Goal: Task Accomplishment & Management: Manage account settings

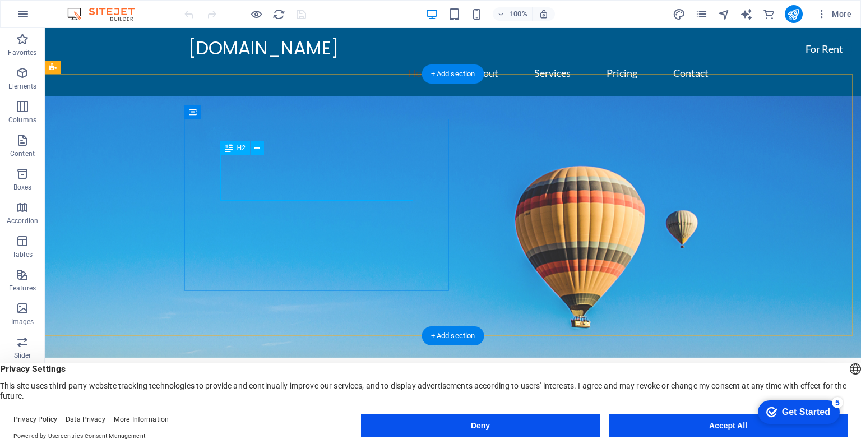
click at [279, 438] on div "Welcome to [PERSON_NAME] General Trading" at bounding box center [452, 449] width 457 height 23
click at [291, 438] on div "Welcome to [PERSON_NAME] General Trading" at bounding box center [452, 449] width 457 height 23
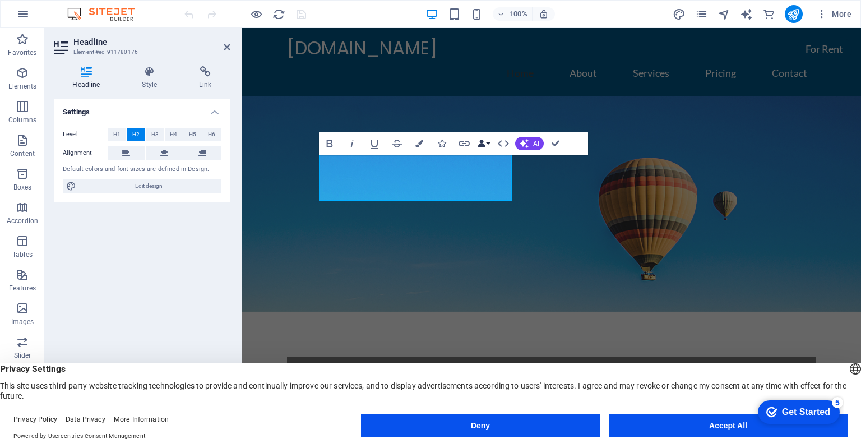
click at [488, 142] on button "Data Bindings" at bounding box center [484, 143] width 16 height 22
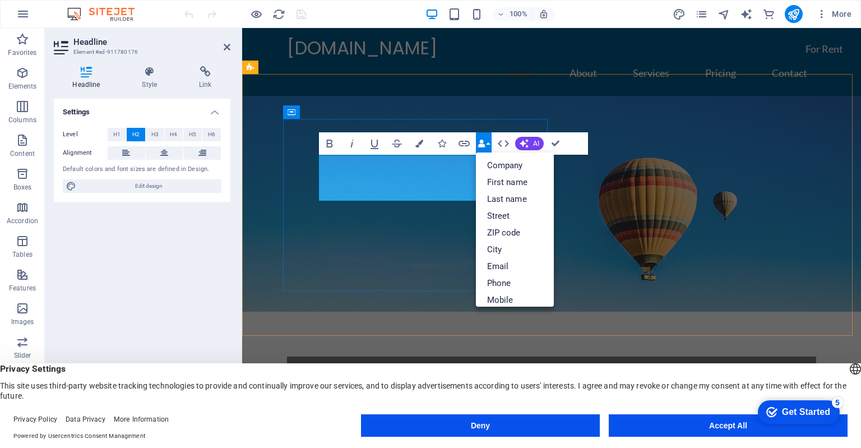
click at [446, 390] on span "Welcome to [PERSON_NAME] General Trading" at bounding box center [540, 403] width 434 height 27
click at [506, 143] on icon "button" at bounding box center [503, 143] width 13 height 13
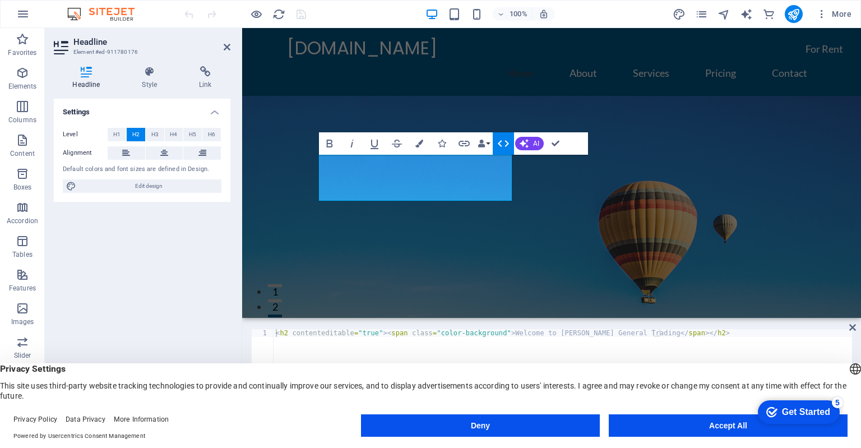
click at [502, 149] on icon "button" at bounding box center [503, 143] width 13 height 13
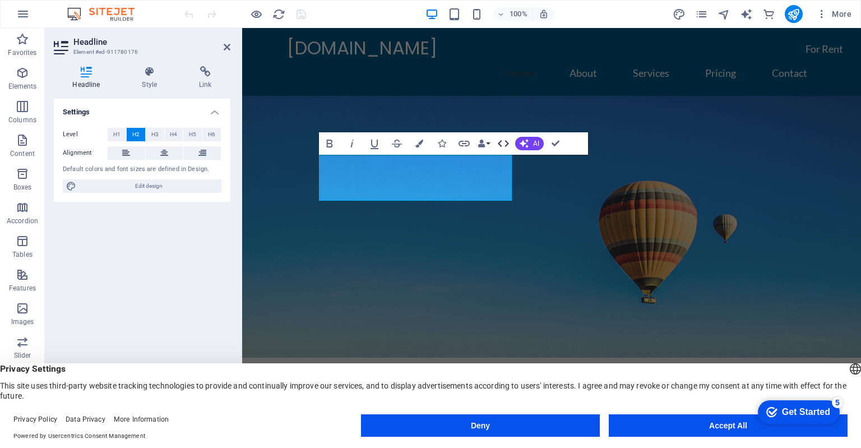
click at [504, 144] on icon "button" at bounding box center [503, 143] width 13 height 13
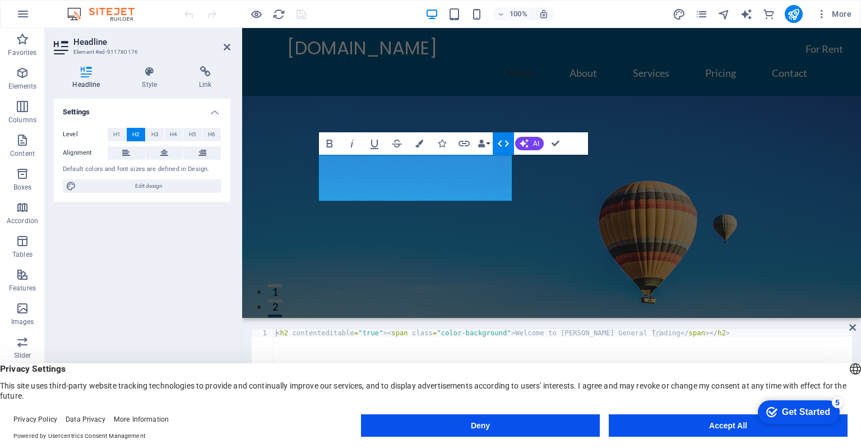
click at [504, 144] on icon "button" at bounding box center [503, 143] width 13 height 13
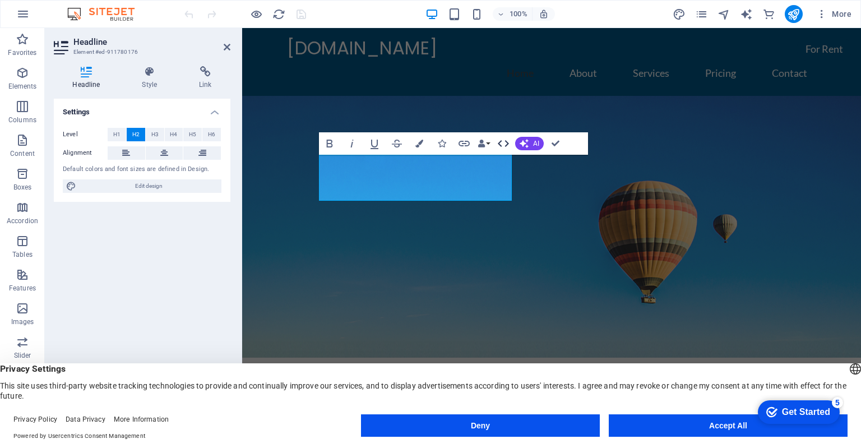
click at [503, 142] on icon "button" at bounding box center [503, 143] width 13 height 13
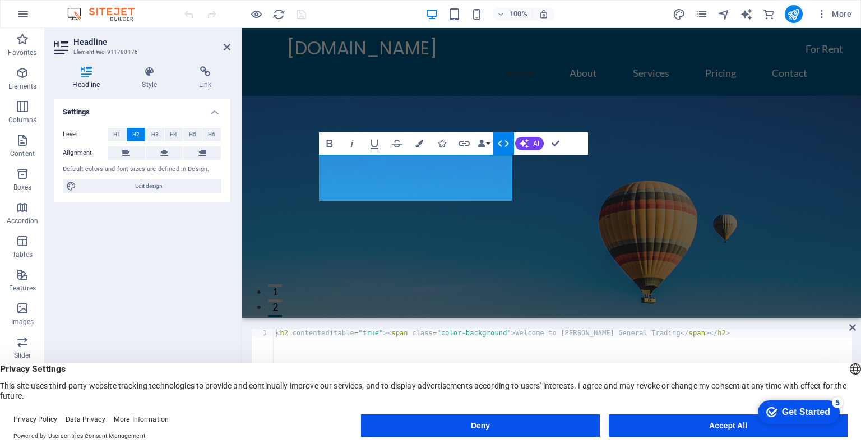
click at [503, 142] on icon "button" at bounding box center [503, 143] width 13 height 13
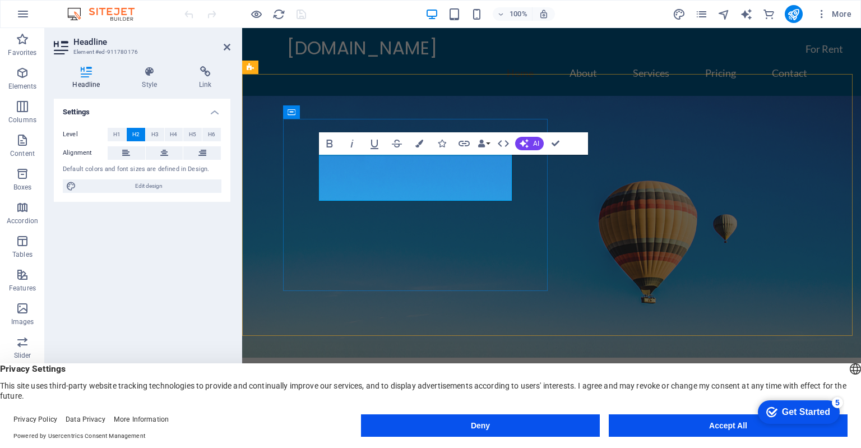
click at [455, 436] on span "Welcome to [PERSON_NAME] General Trading" at bounding box center [540, 449] width 434 height 27
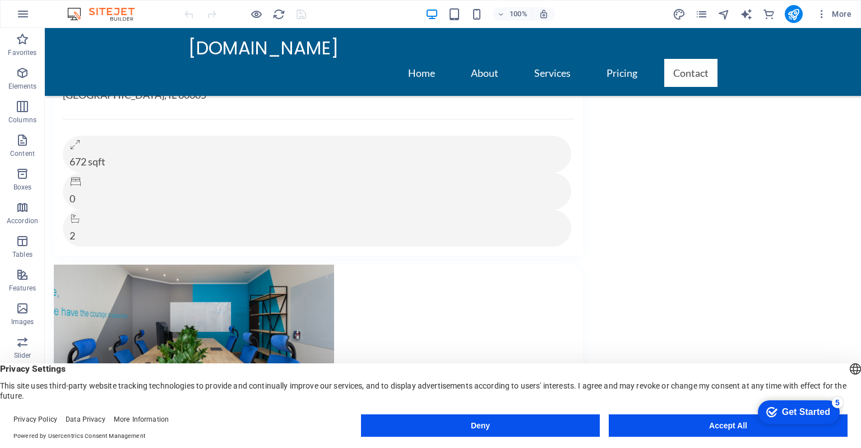
scroll to position [7440, 0]
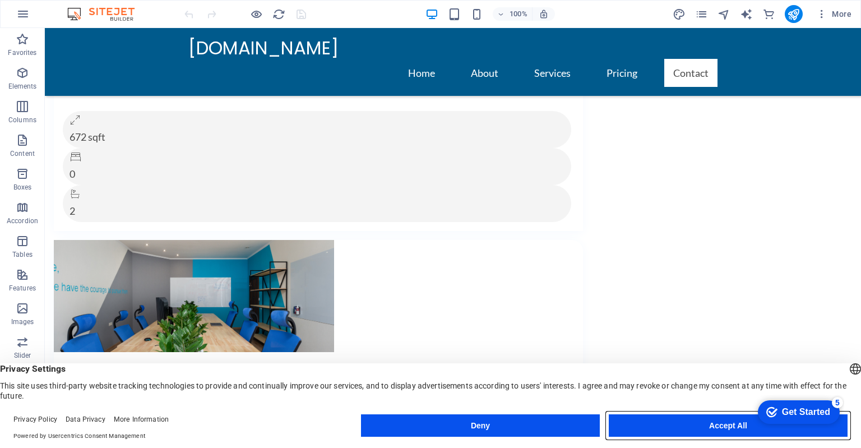
click at [726, 424] on button "Accept All" at bounding box center [728, 425] width 239 height 22
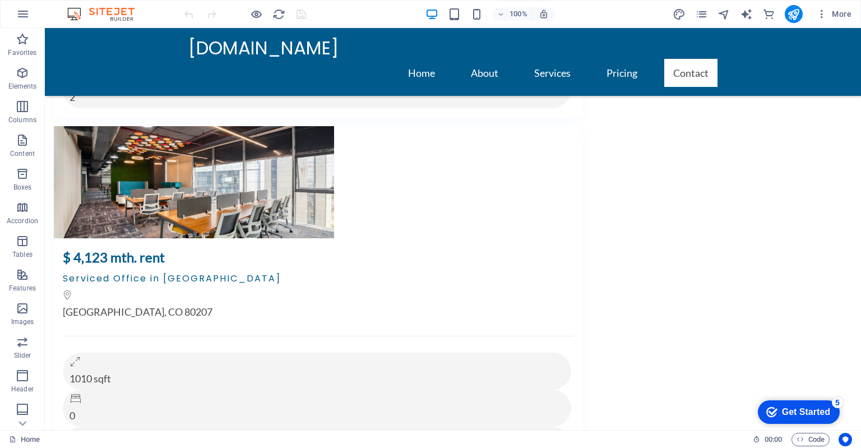
scroll to position [8016, 0]
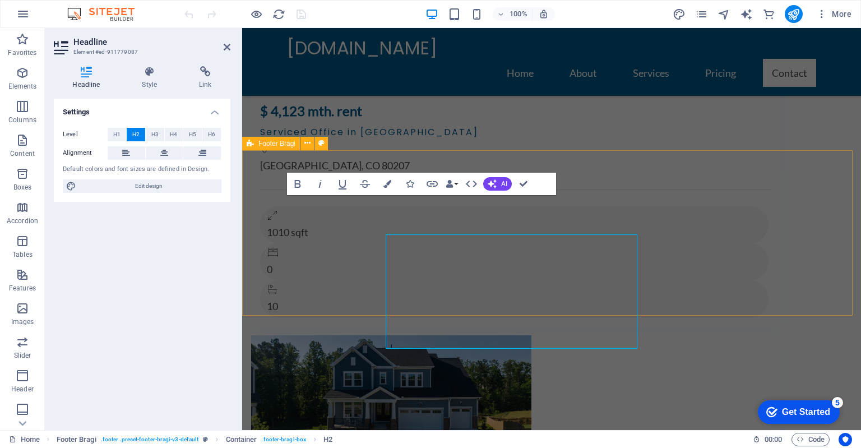
scroll to position [7977, 0]
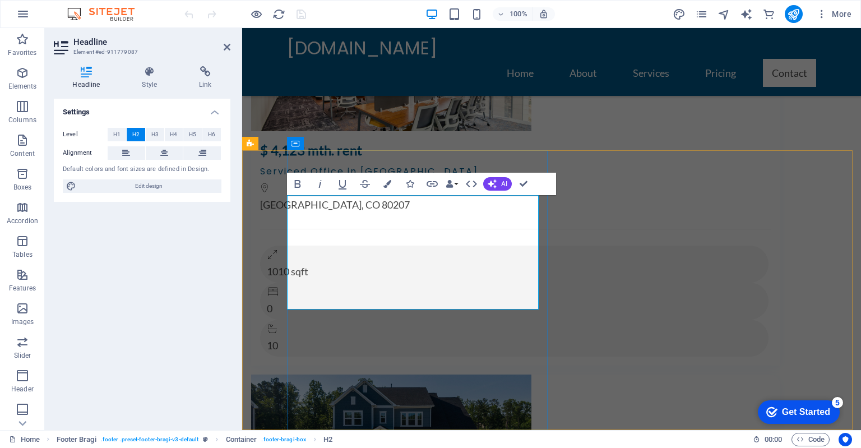
drag, startPoint x: 336, startPoint y: 299, endPoint x: 450, endPoint y: 296, distance: 113.8
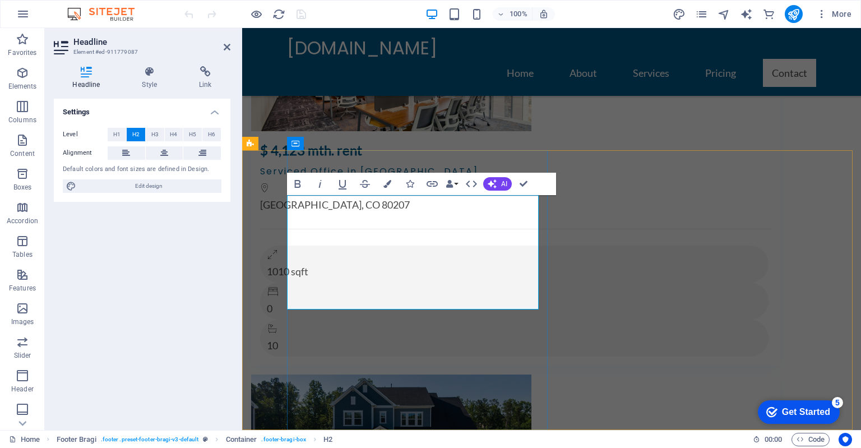
drag, startPoint x: 289, startPoint y: 251, endPoint x: 463, endPoint y: 248, distance: 173.8
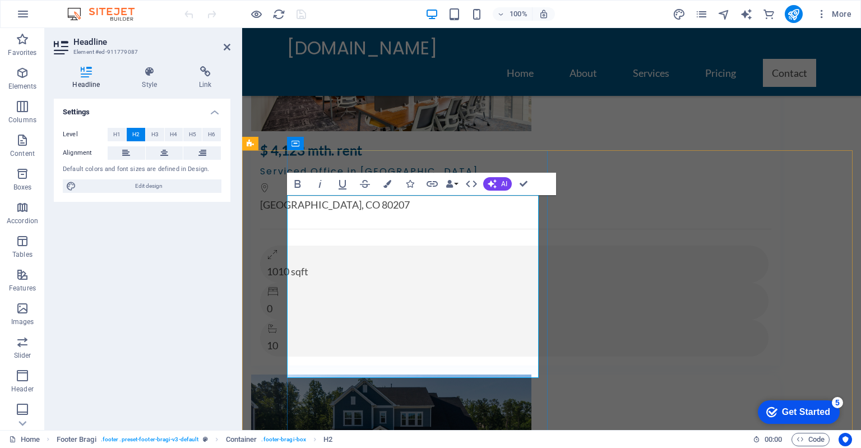
drag, startPoint x: 290, startPoint y: 229, endPoint x: 513, endPoint y: 224, distance: 223.1
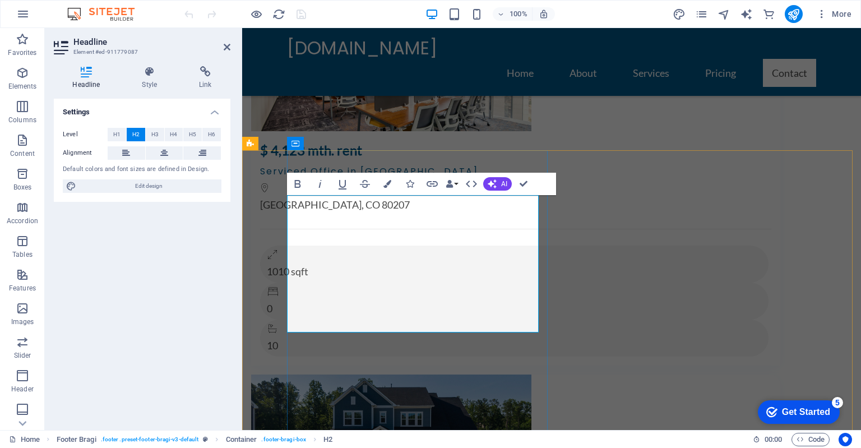
drag, startPoint x: 491, startPoint y: 206, endPoint x: 508, endPoint y: 209, distance: 17.1
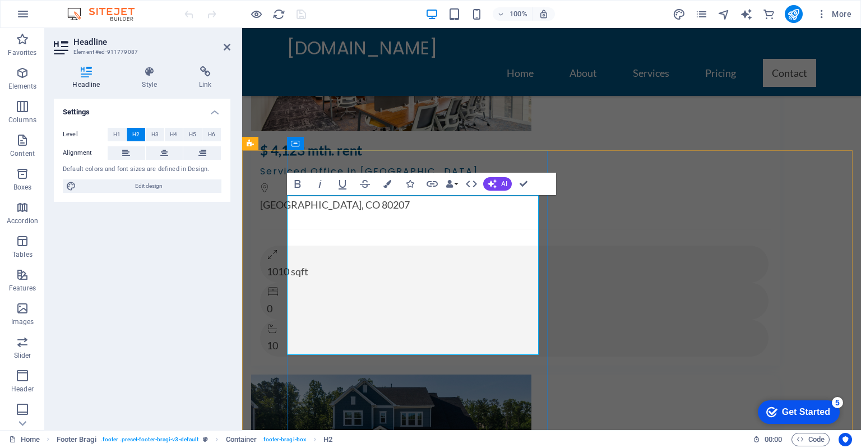
drag, startPoint x: 393, startPoint y: 229, endPoint x: 462, endPoint y: 235, distance: 69.8
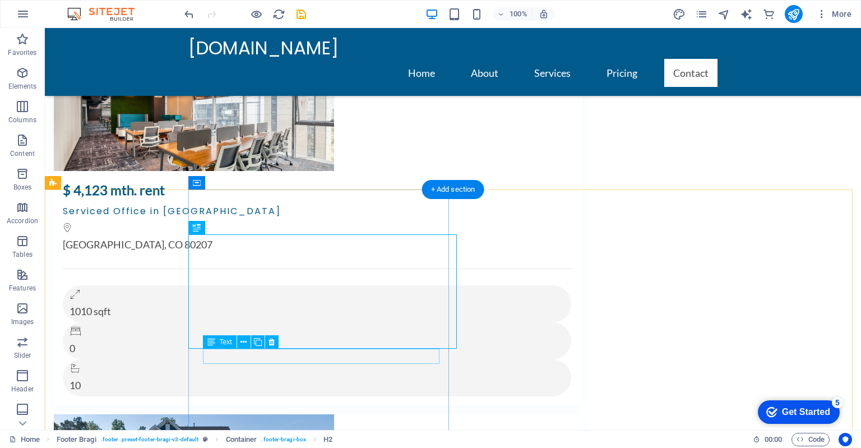
scroll to position [8016, 0]
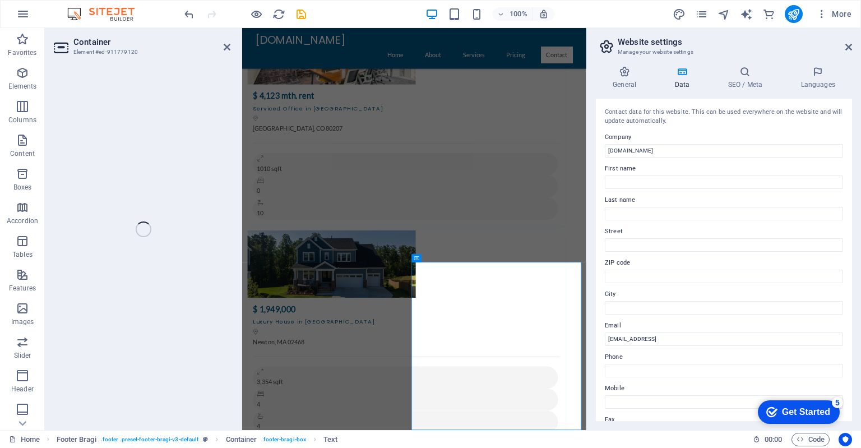
select select "px"
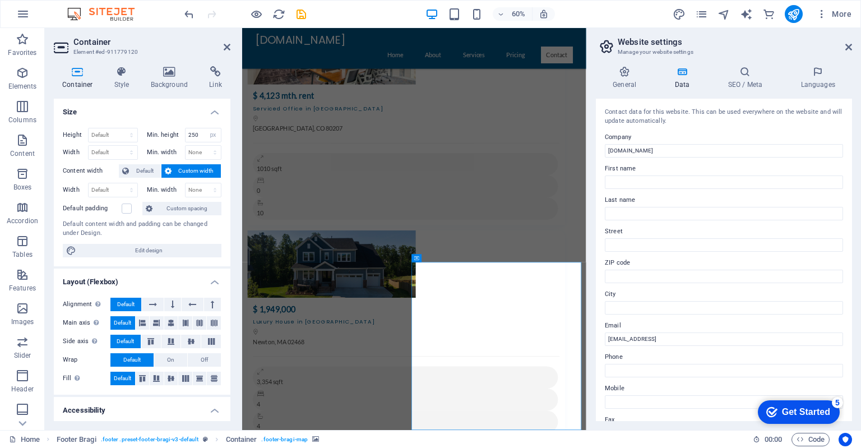
scroll to position [7700, 0]
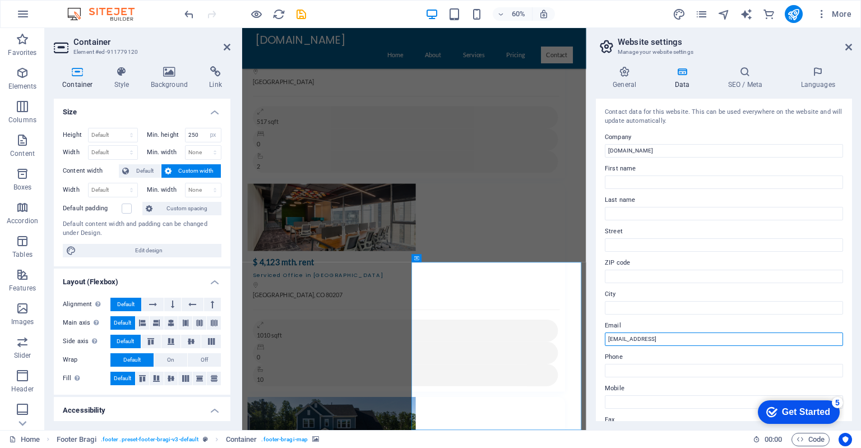
click at [679, 342] on input "[EMAIL_ADDRESS]" at bounding box center [724, 338] width 238 height 13
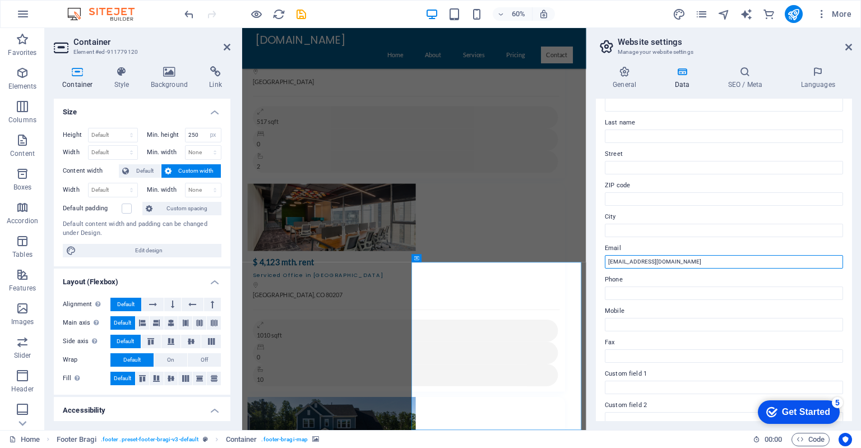
scroll to position [0, 0]
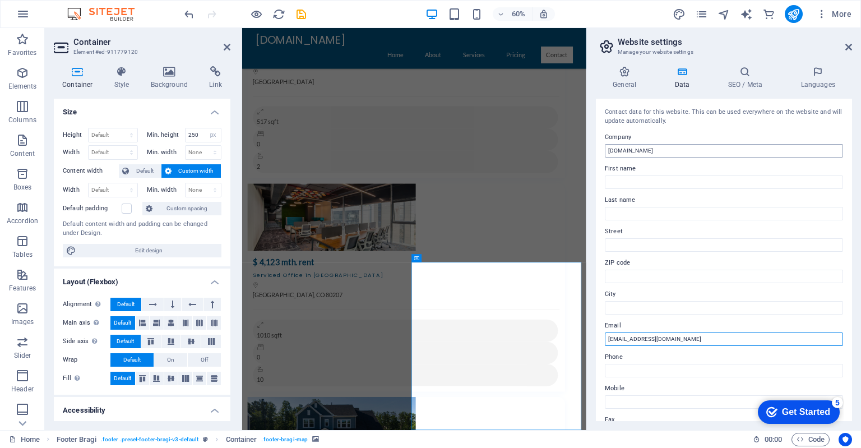
type input "info@serenaint.com"
click at [675, 154] on input "[DOMAIN_NAME]" at bounding box center [724, 150] width 238 height 13
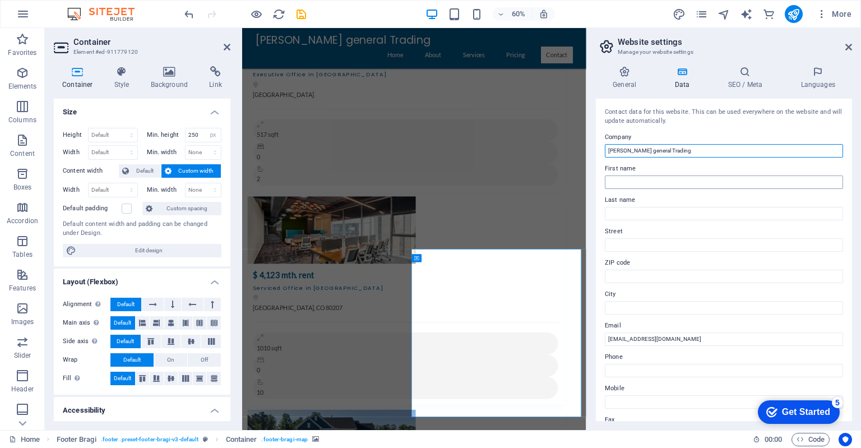
type input "Serena general Trading"
click at [651, 183] on input "First name" at bounding box center [724, 181] width 238 height 13
type input "a"
type input "Ali"
type input "Ghahramani"
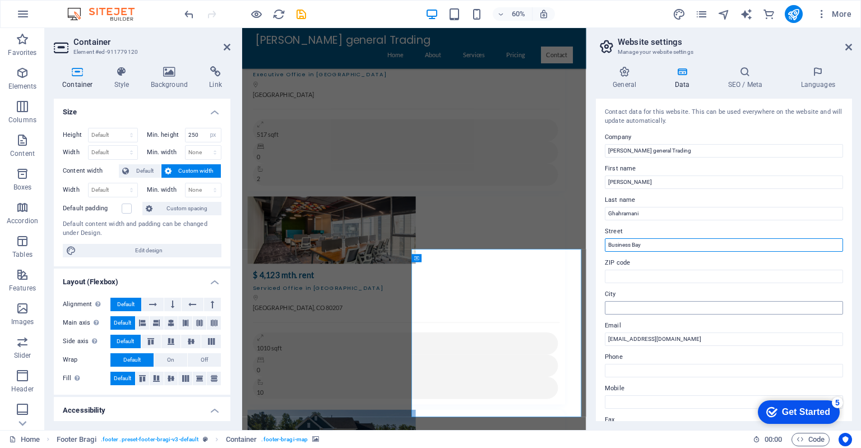
type input "Business Bay"
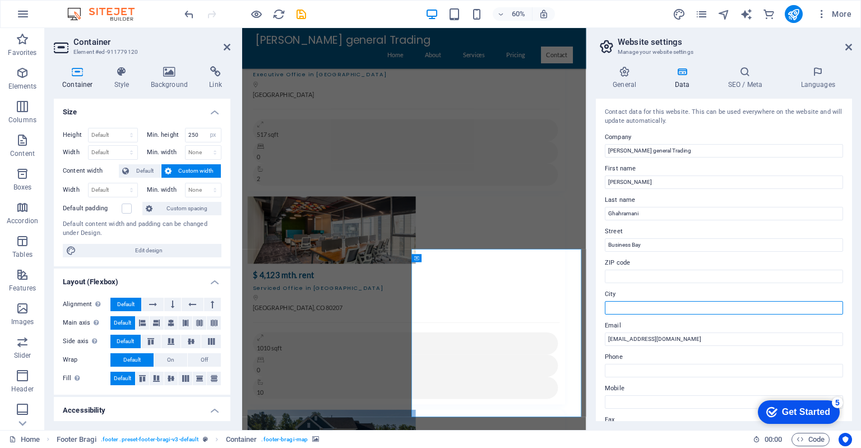
click at [645, 306] on input "City" at bounding box center [724, 307] width 238 height 13
type input "Dubai"
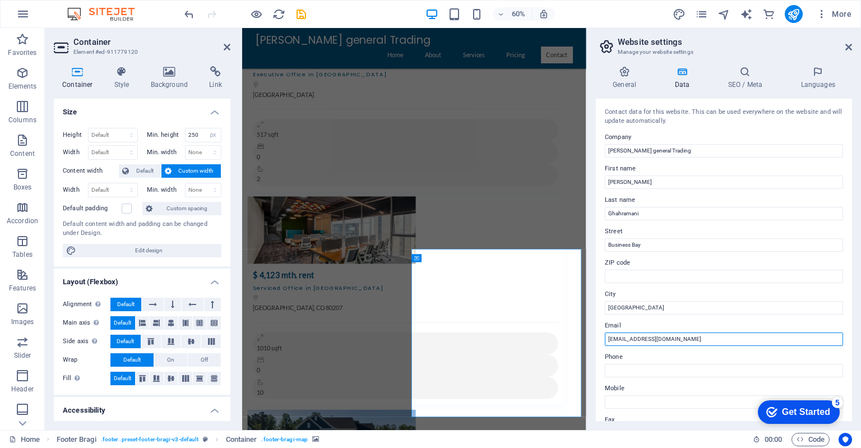
click at [648, 336] on input "info@serenaint.com" at bounding box center [724, 338] width 238 height 13
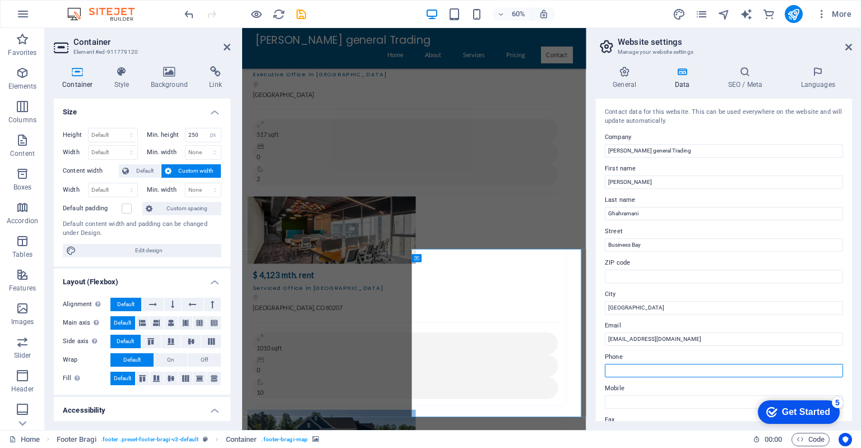
click at [643, 368] on input "Phone" at bounding box center [724, 370] width 238 height 13
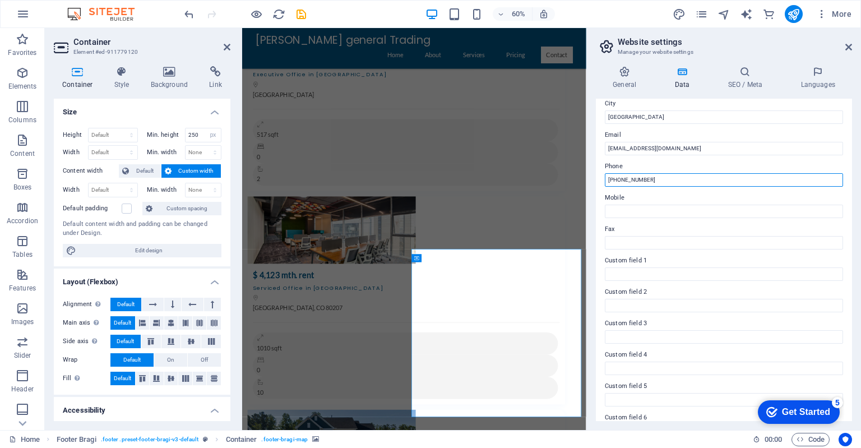
scroll to position [216, 0]
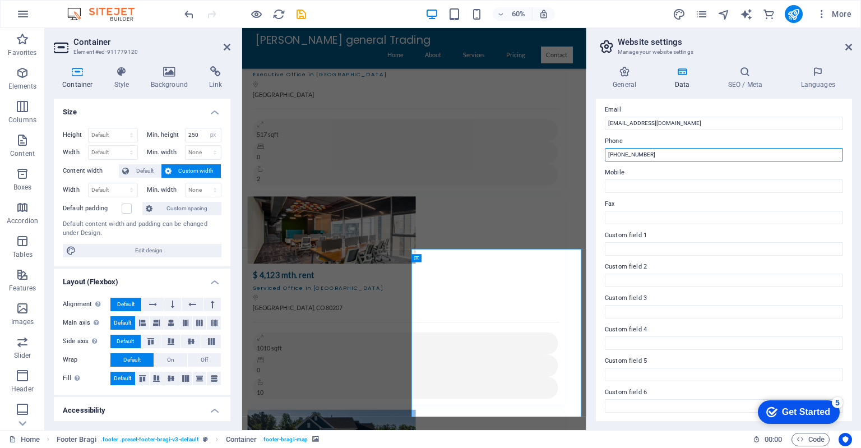
type input "+971502340341"
click at [793, 411] on div "Get Started" at bounding box center [806, 412] width 48 height 10
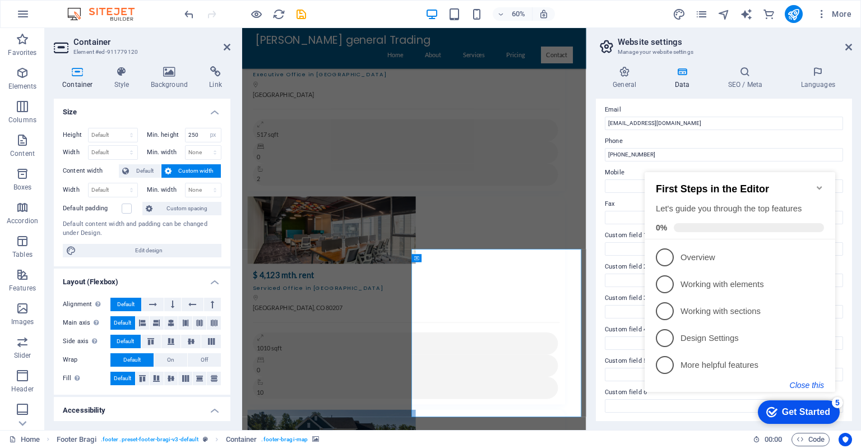
click at [794, 382] on button "Close this" at bounding box center [807, 385] width 34 height 9
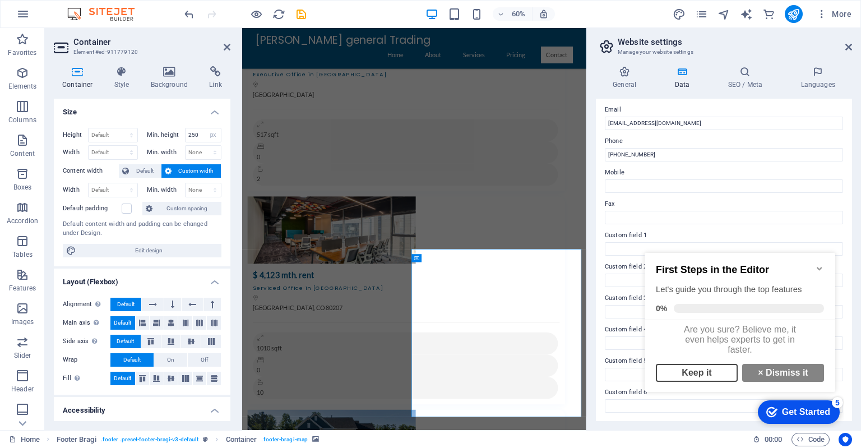
click at [706, 377] on link "Keep it" at bounding box center [697, 373] width 82 height 18
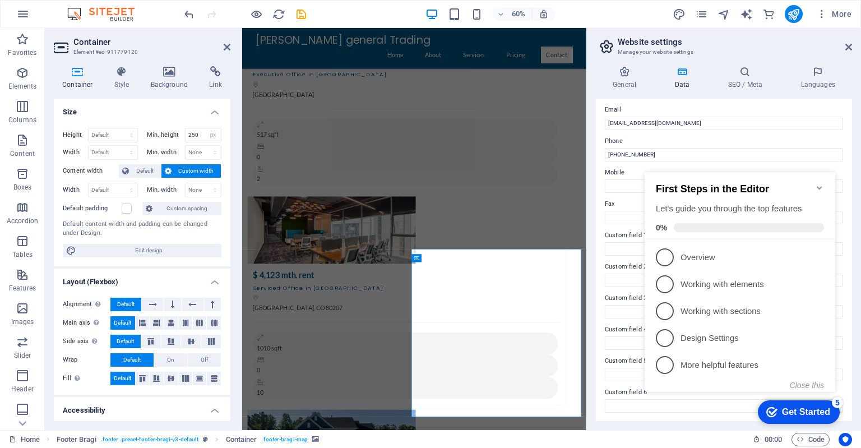
click at [795, 409] on div "Get Started" at bounding box center [806, 412] width 48 height 10
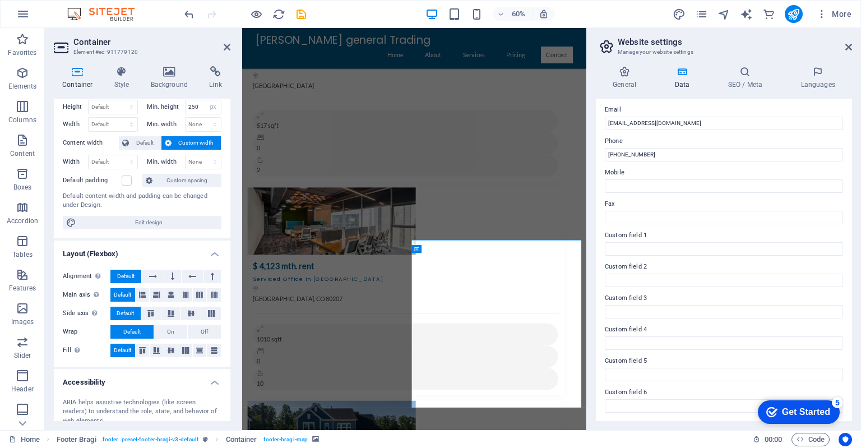
scroll to position [0, 0]
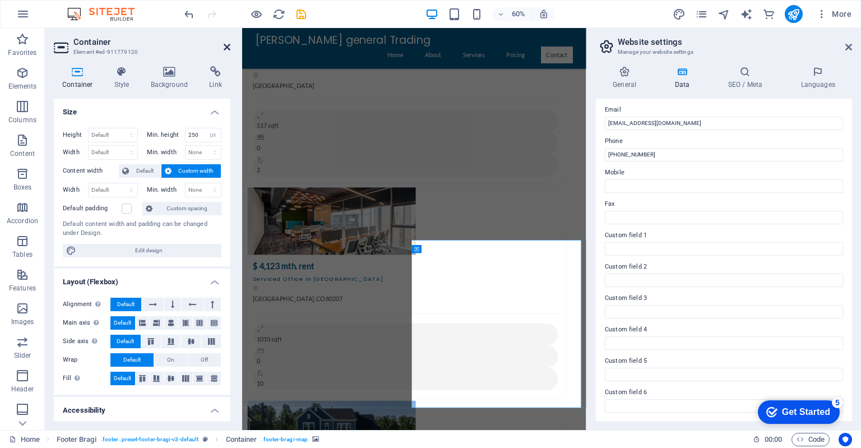
click at [227, 48] on icon at bounding box center [227, 47] width 7 height 9
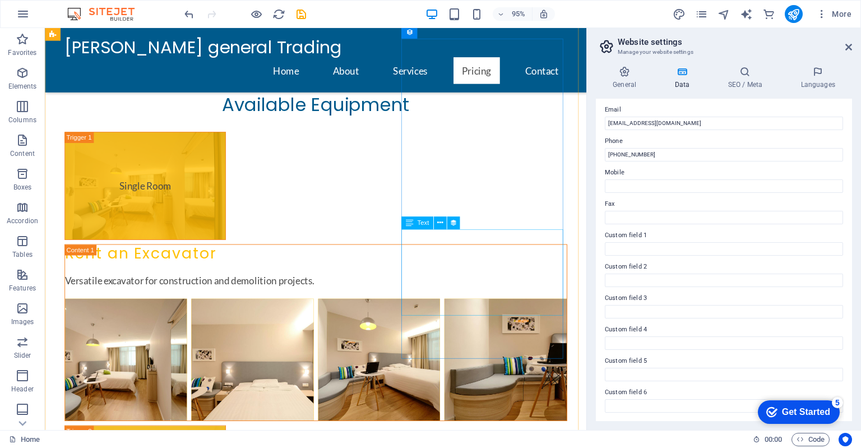
scroll to position [5942, 0]
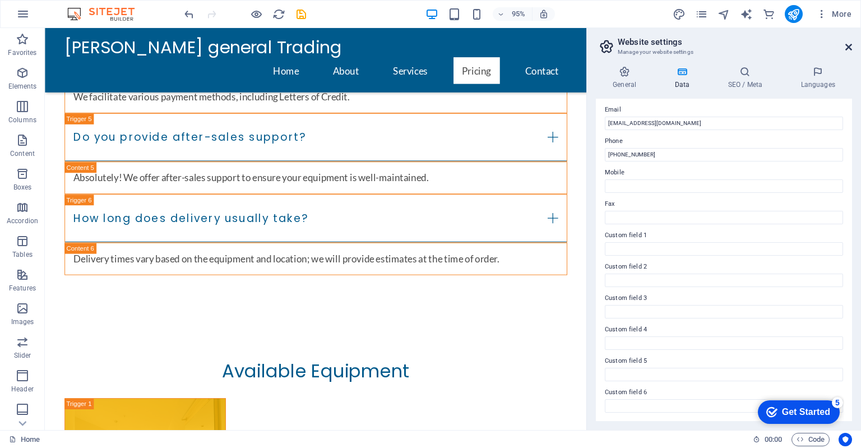
drag, startPoint x: 849, startPoint y: 49, endPoint x: 804, endPoint y: 22, distance: 52.6
click at [849, 49] on icon at bounding box center [848, 47] width 7 height 9
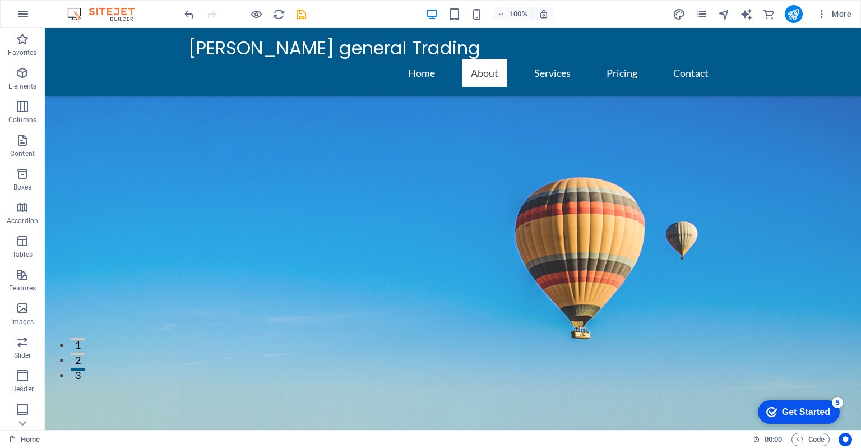
scroll to position [0, 0]
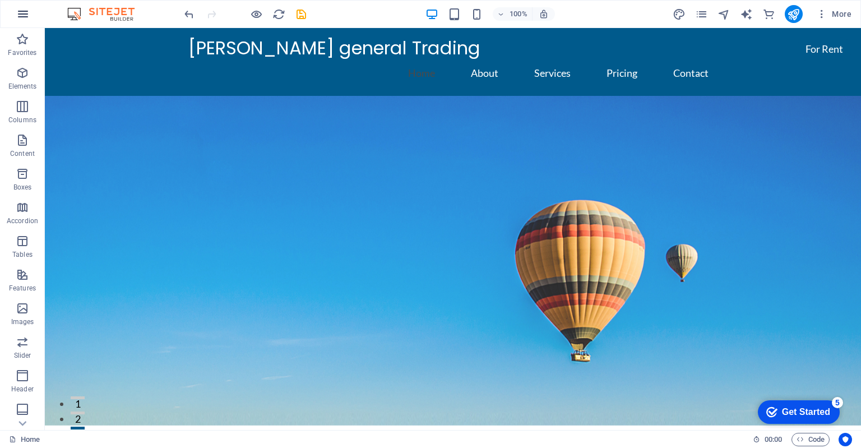
click at [23, 13] on icon "button" at bounding box center [22, 13] width 13 height 13
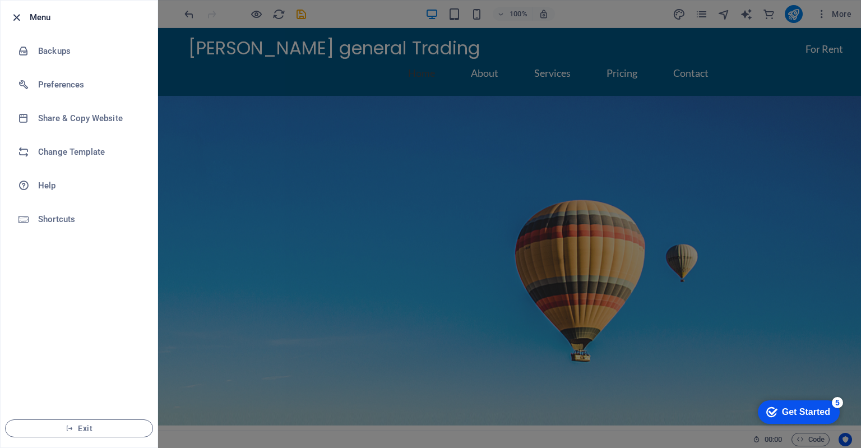
click at [17, 18] on icon "button" at bounding box center [16, 17] width 13 height 13
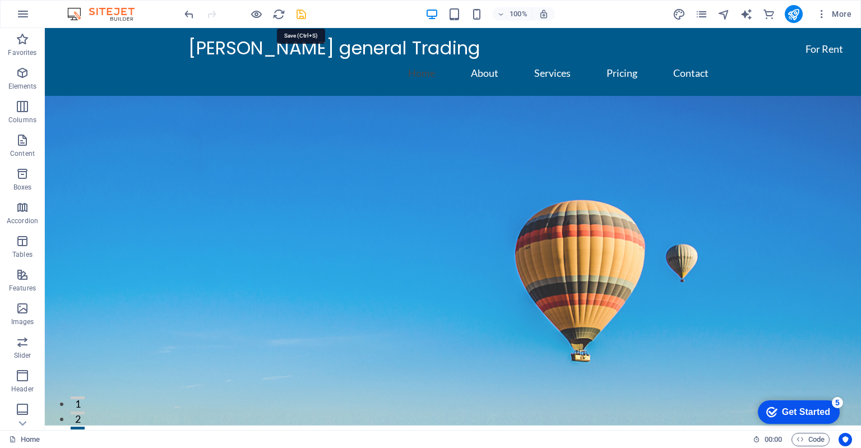
click at [300, 12] on icon "save" at bounding box center [301, 14] width 13 height 13
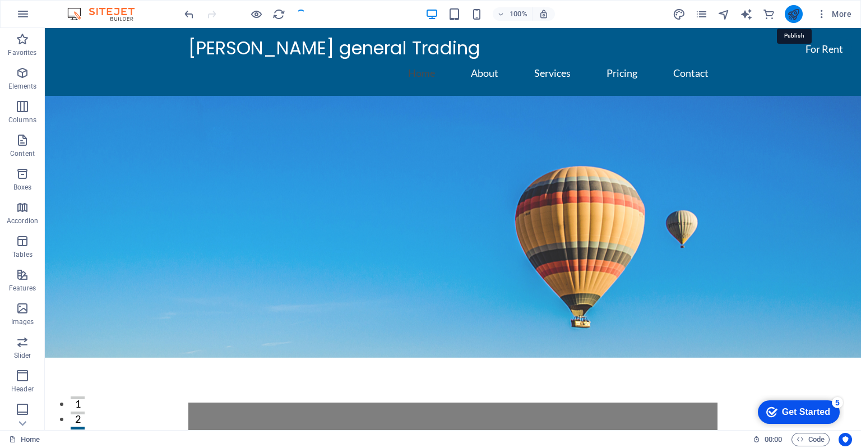
click at [792, 12] on icon "publish" at bounding box center [793, 14] width 13 height 13
click at [796, 12] on icon "publish" at bounding box center [793, 14] width 13 height 13
